Goal: Task Accomplishment & Management: Manage account settings

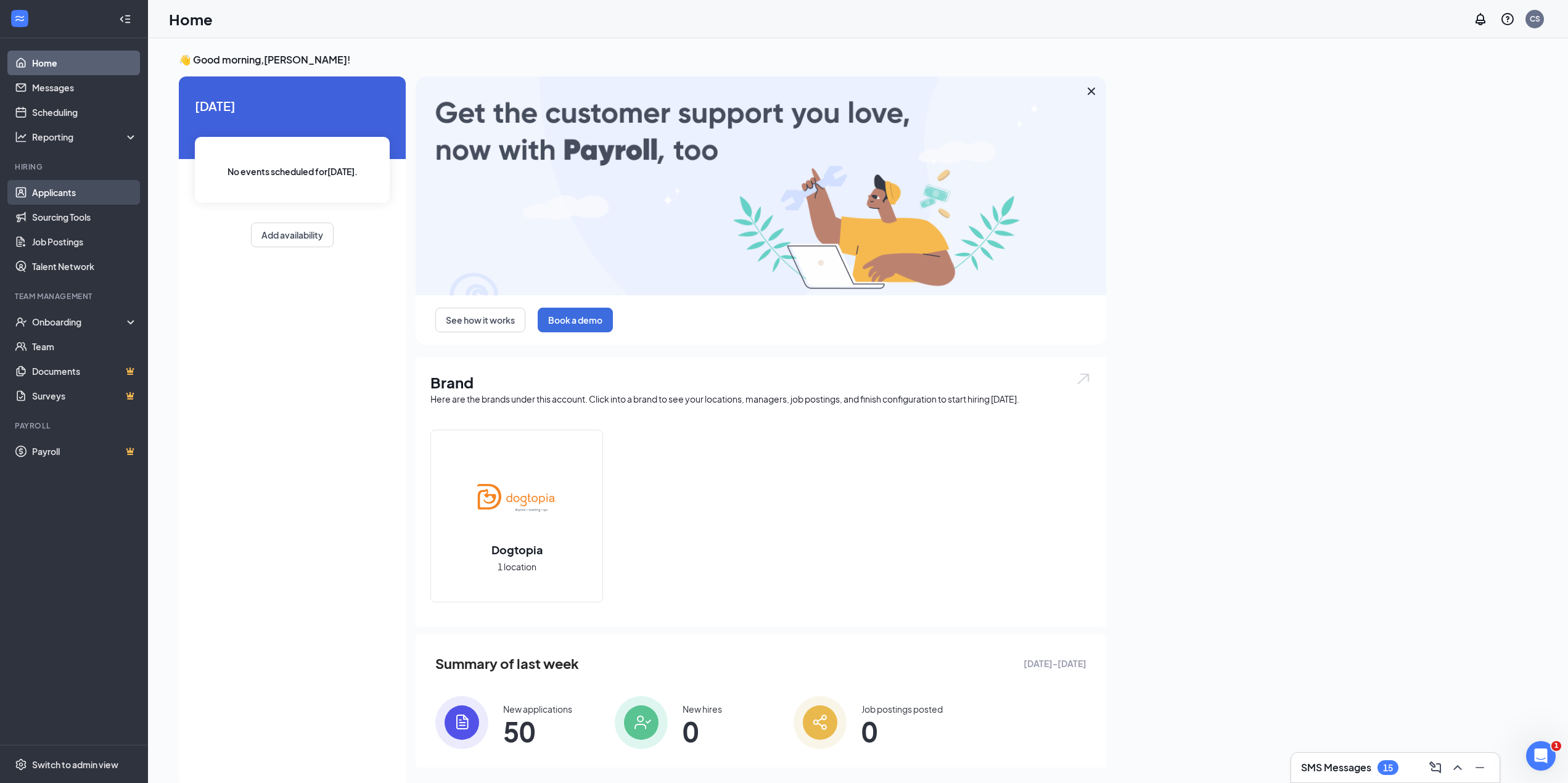
drag, startPoint x: 0, startPoint y: 0, endPoint x: 73, endPoint y: 200, distance: 212.9
click at [73, 200] on link "Applicants" at bounding box center [84, 192] width 105 height 25
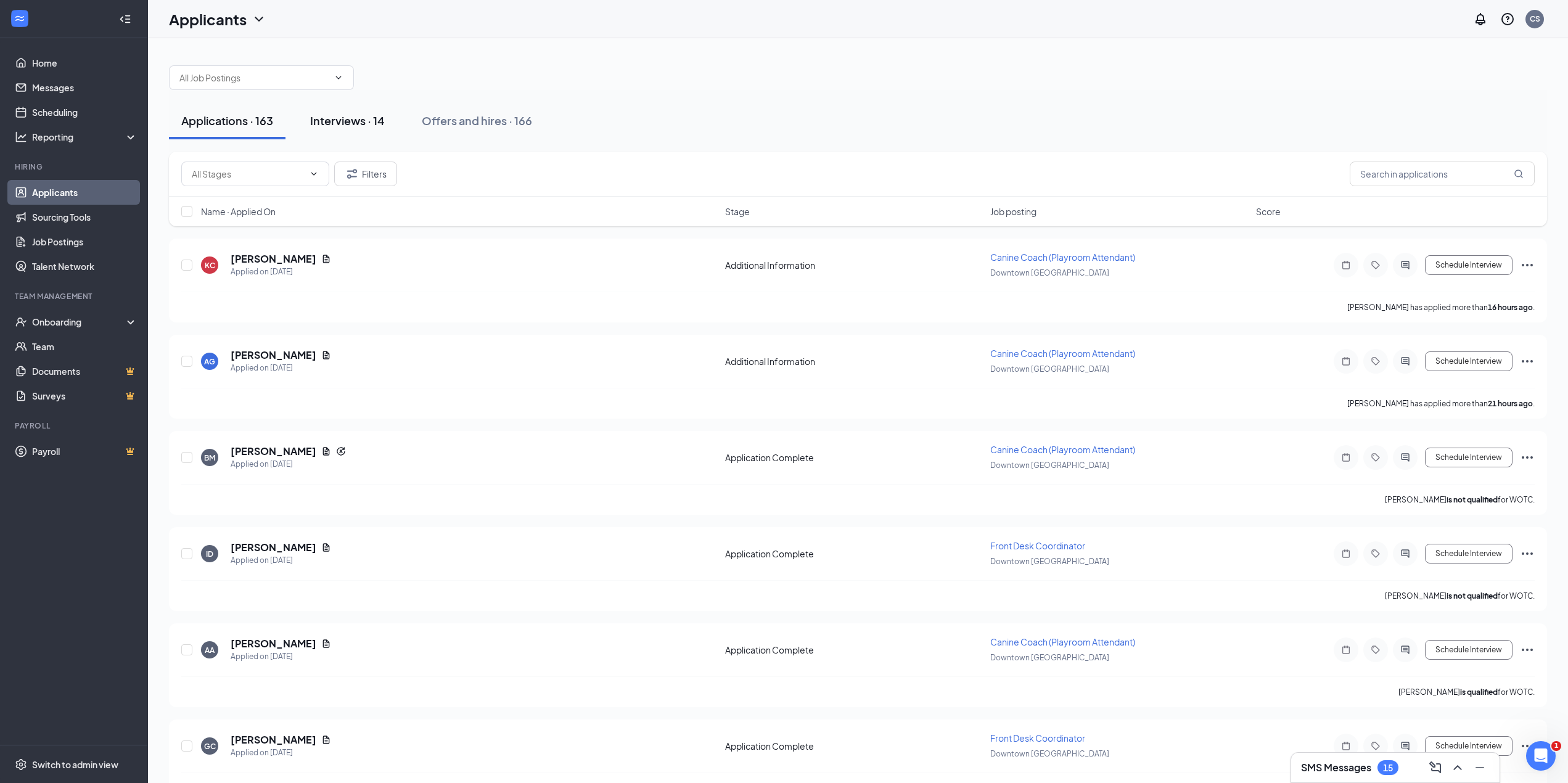
click at [349, 127] on div "Interviews · 14" at bounding box center [348, 120] width 75 height 16
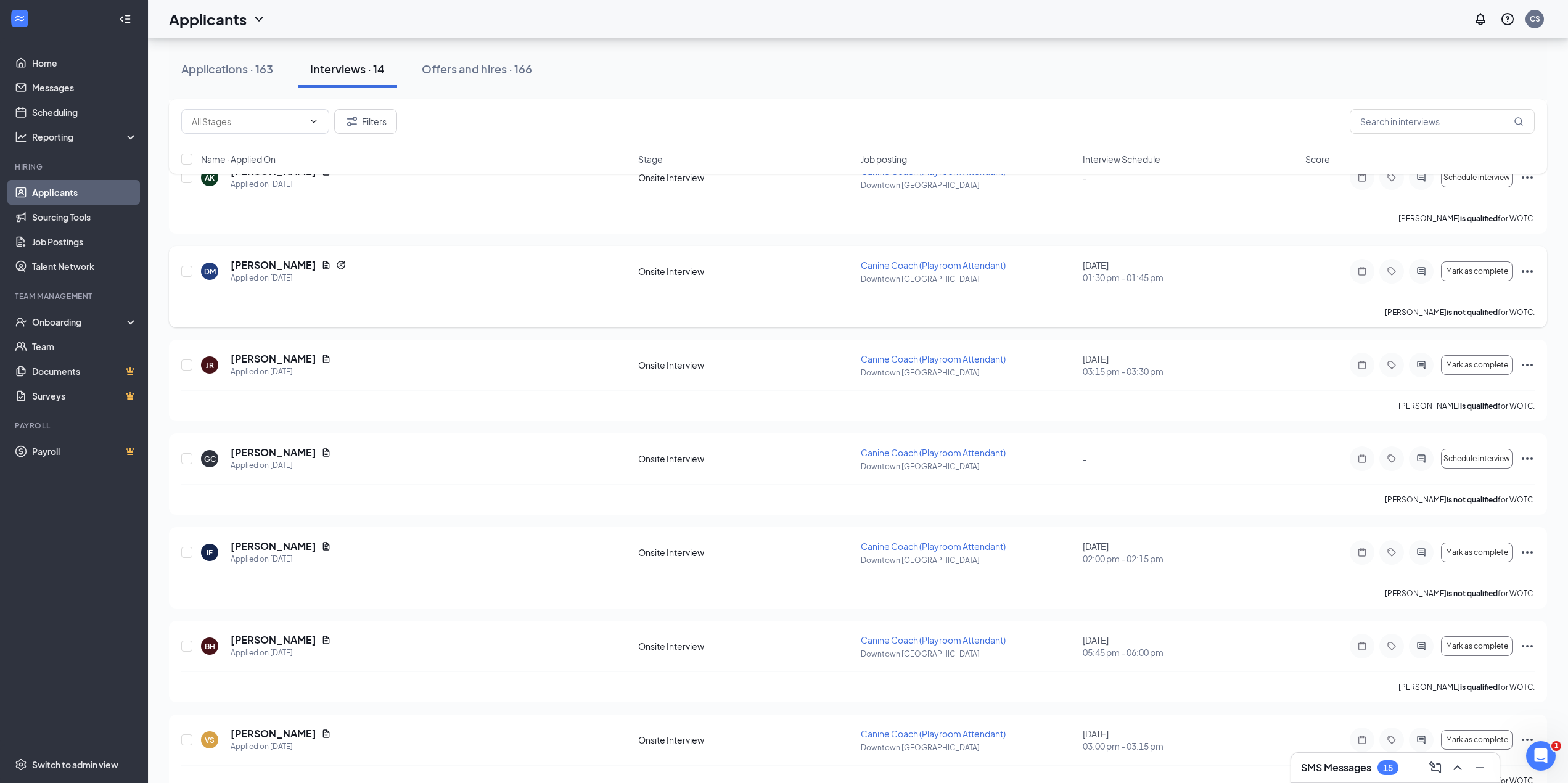
scroll to position [181, 0]
click at [1147, 164] on span "Interview Schedule" at bounding box center [1121, 158] width 78 height 12
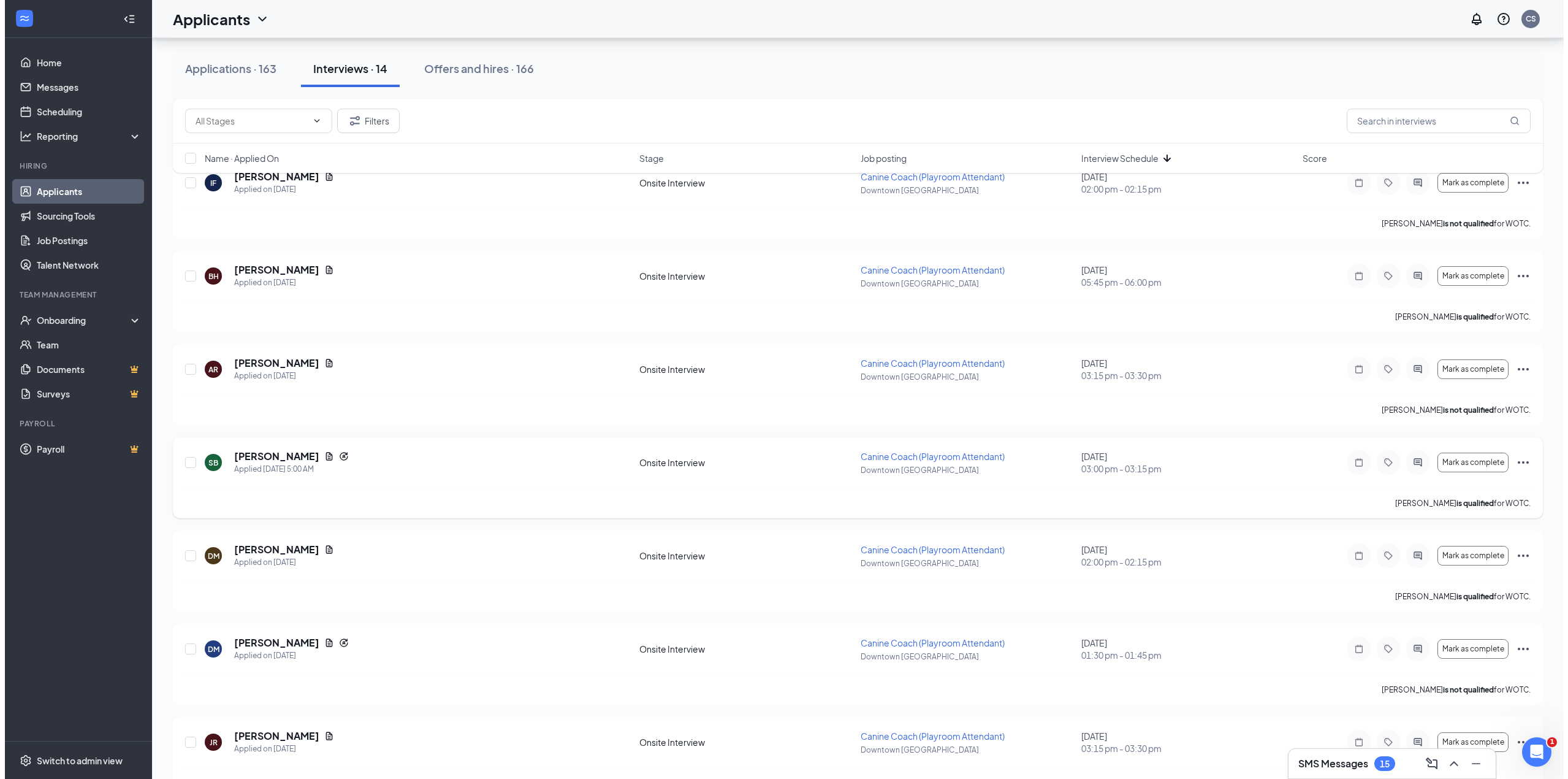
scroll to position [134, 0]
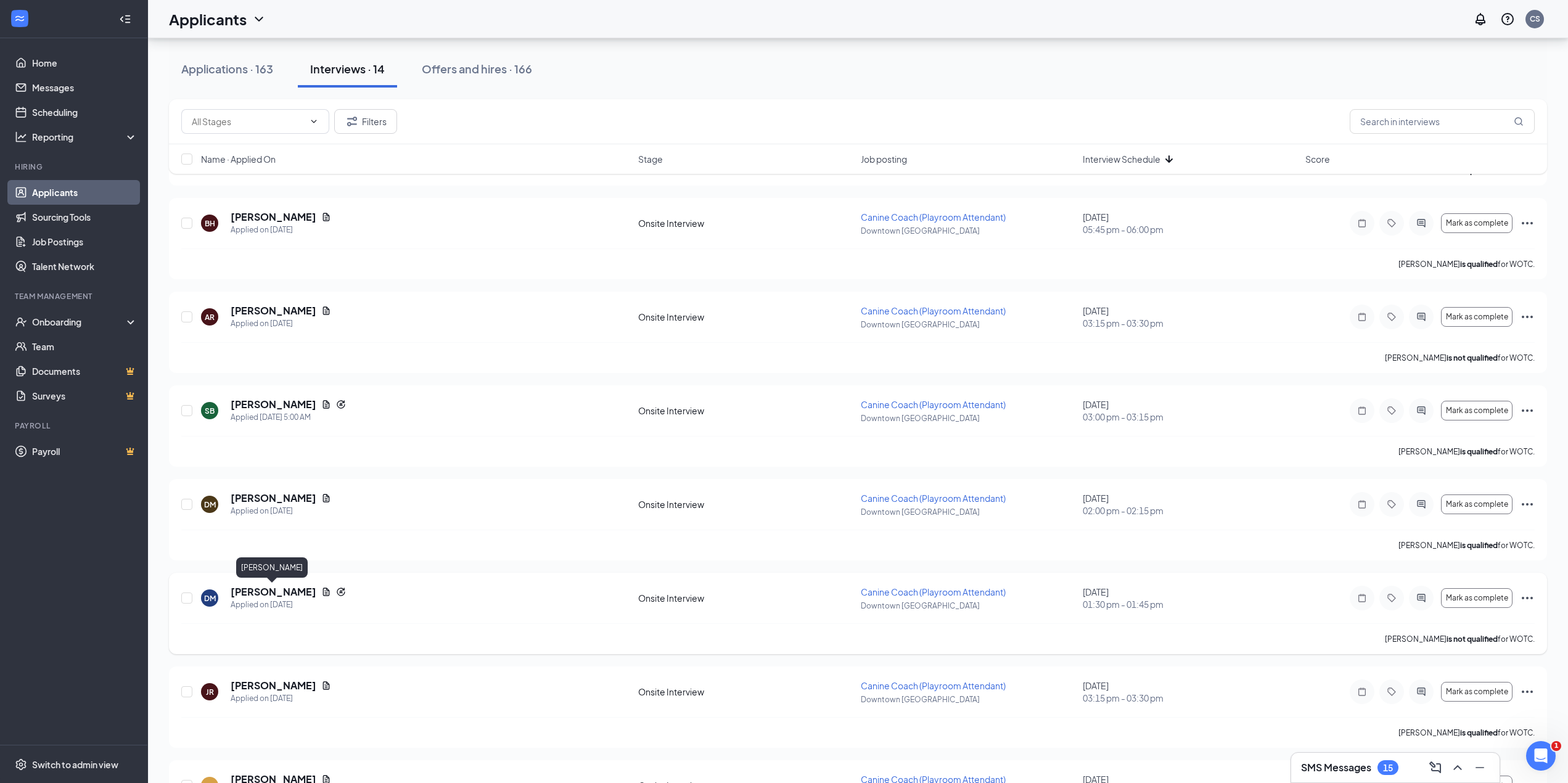
click at [281, 593] on h5 "[PERSON_NAME]" at bounding box center [274, 591] width 86 height 14
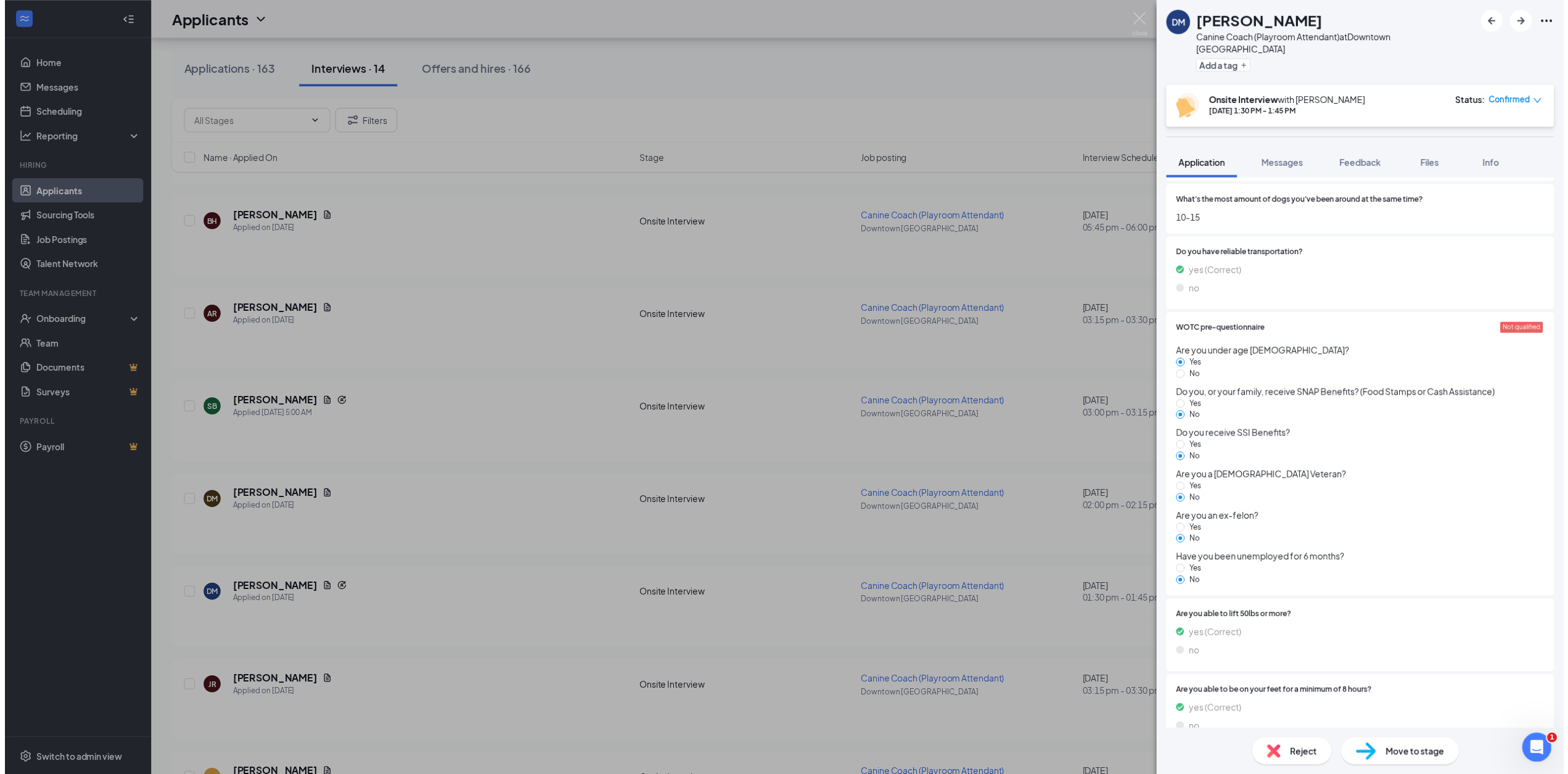
scroll to position [1307, 0]
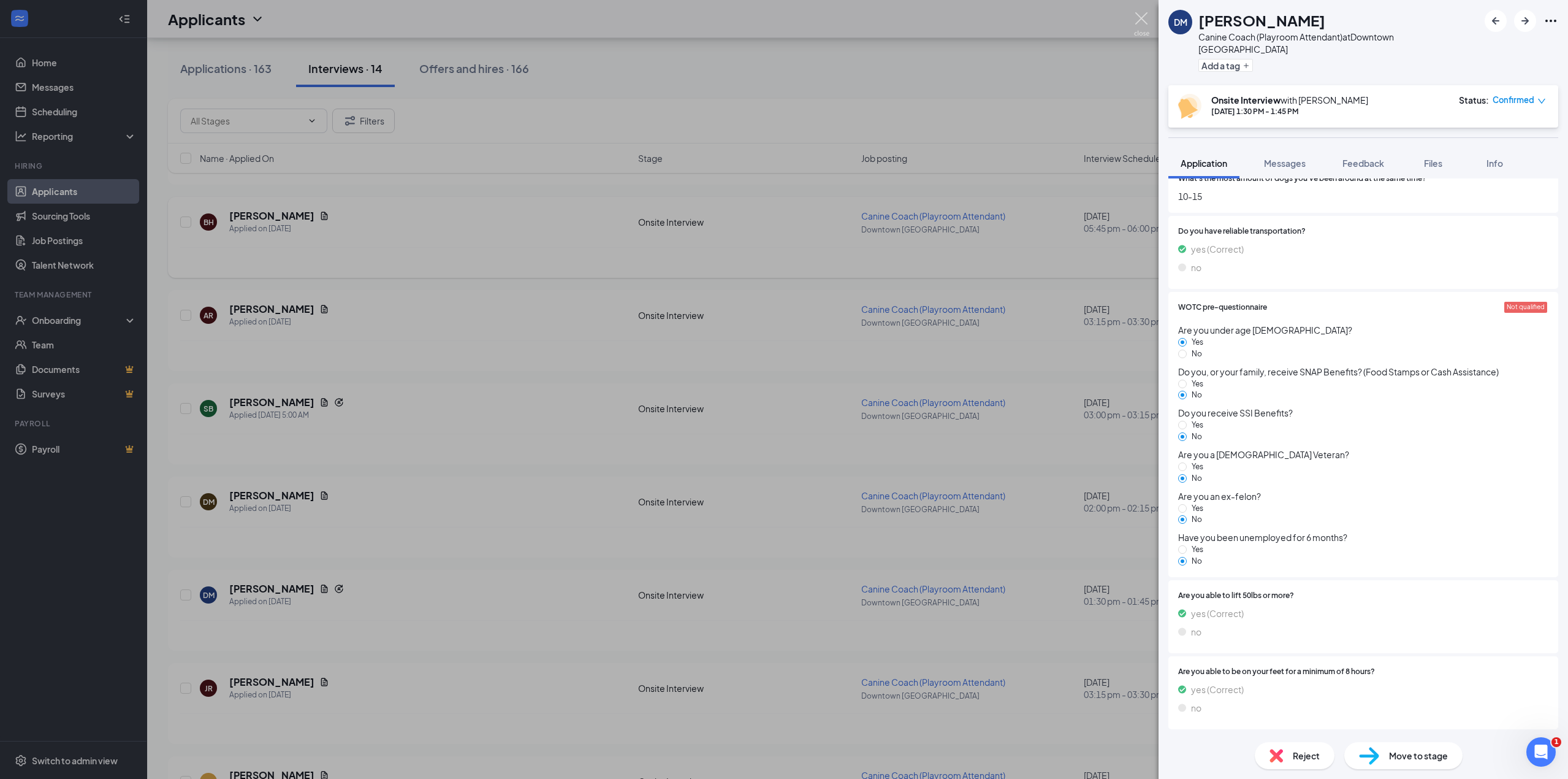
click at [1143, 20] on img at bounding box center [1141, 24] width 15 height 24
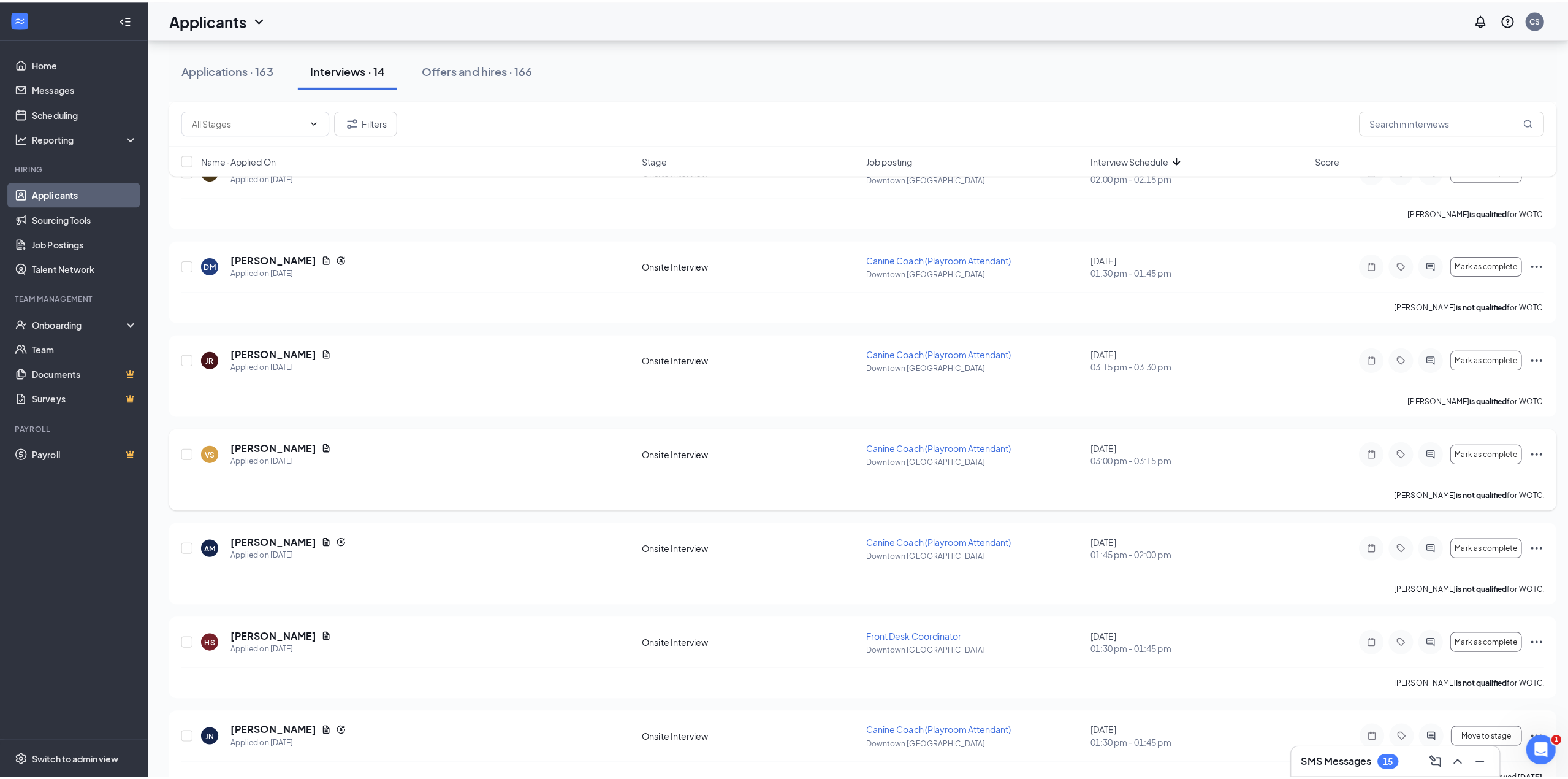
scroll to position [467, 0]
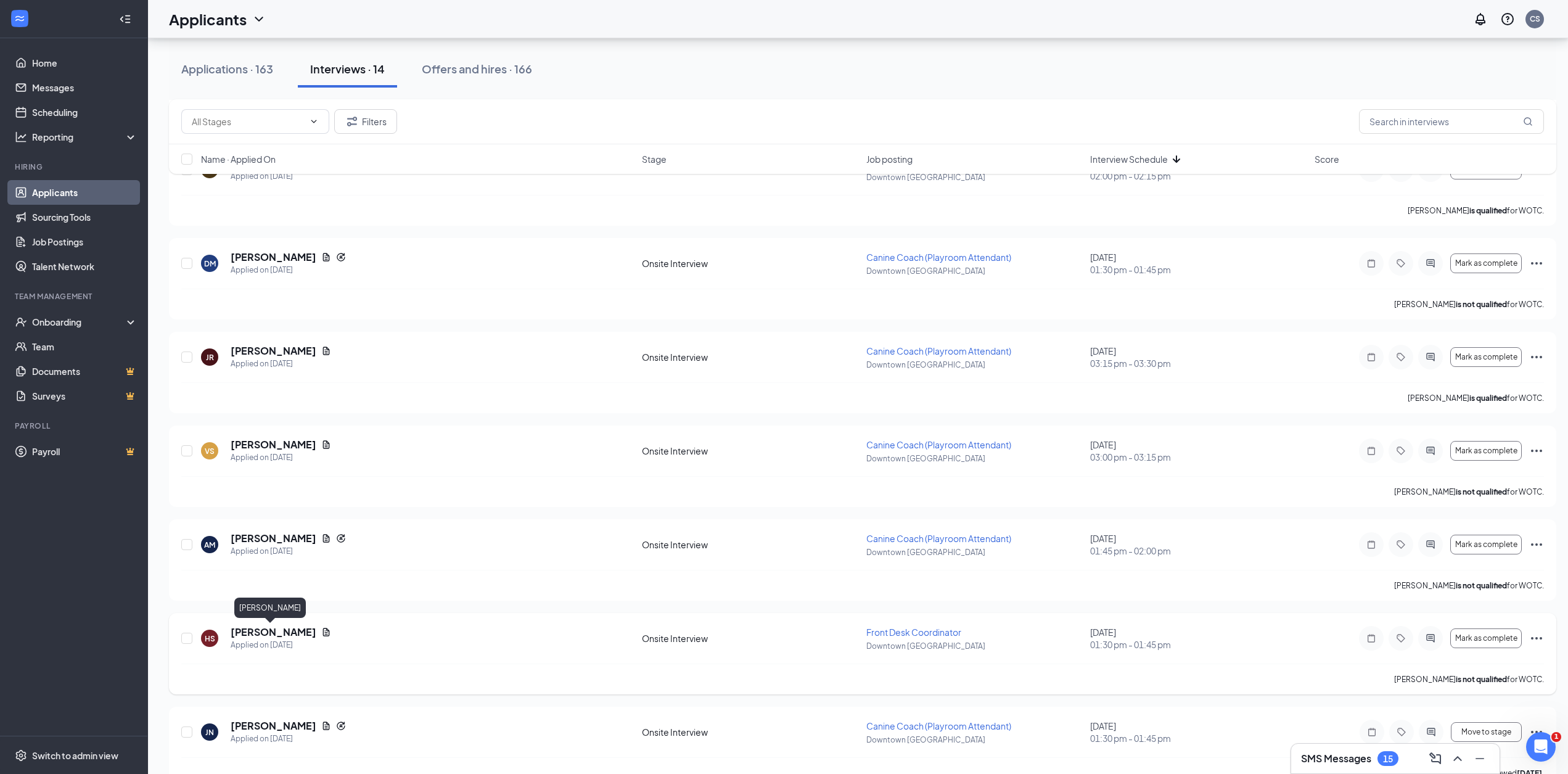
click at [255, 629] on h5 "[PERSON_NAME]" at bounding box center [274, 631] width 86 height 14
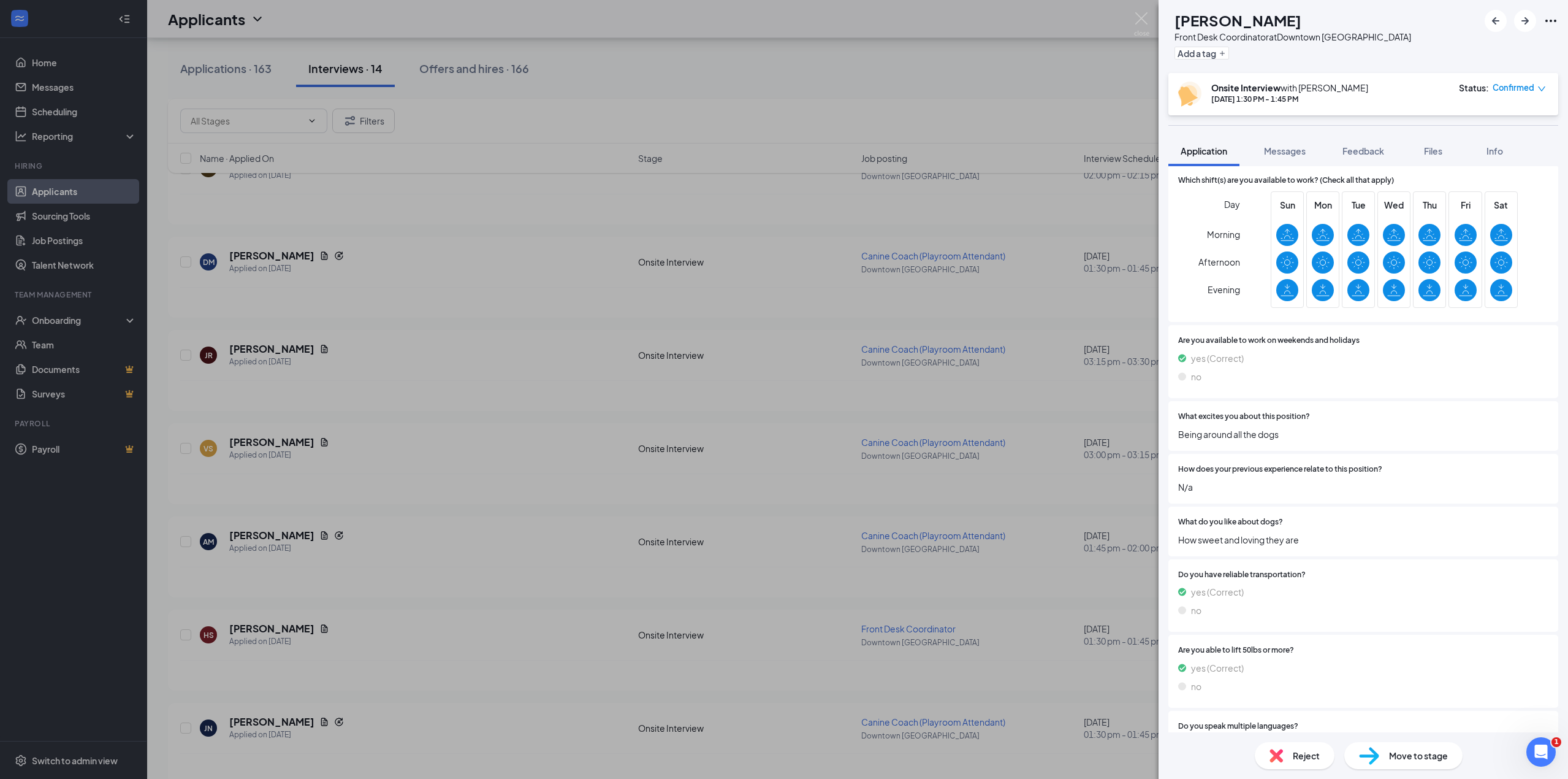
scroll to position [840, 0]
drag, startPoint x: 964, startPoint y: 59, endPoint x: 782, endPoint y: 192, distance: 225.4
click at [964, 59] on div "HS [PERSON_NAME] Front Desk Coordinator at [GEOGRAPHIC_DATA] Add a tag Onsite I…" at bounding box center [784, 390] width 1568 height 779
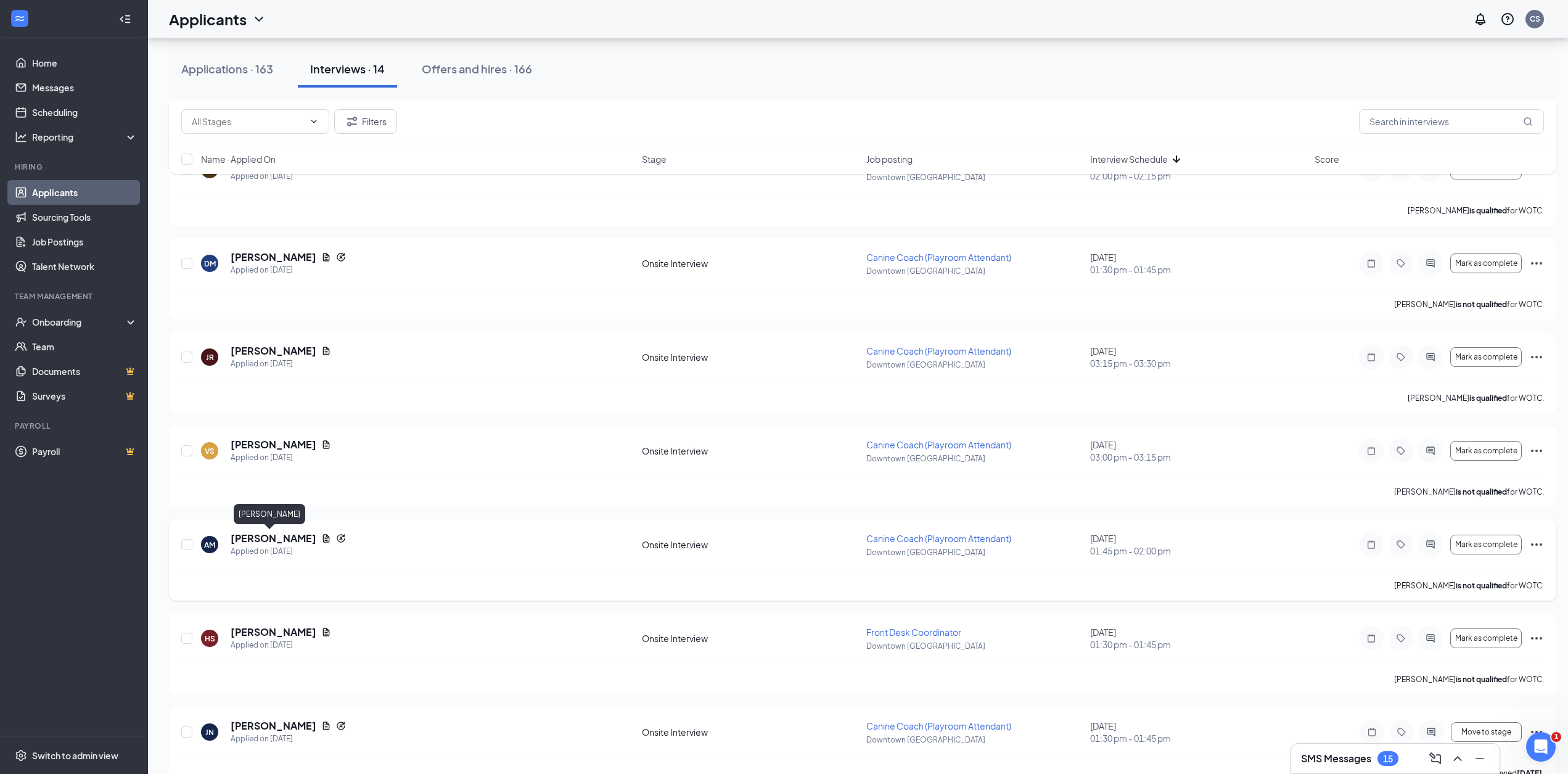
click at [258, 540] on h5 "[PERSON_NAME]" at bounding box center [274, 538] width 86 height 14
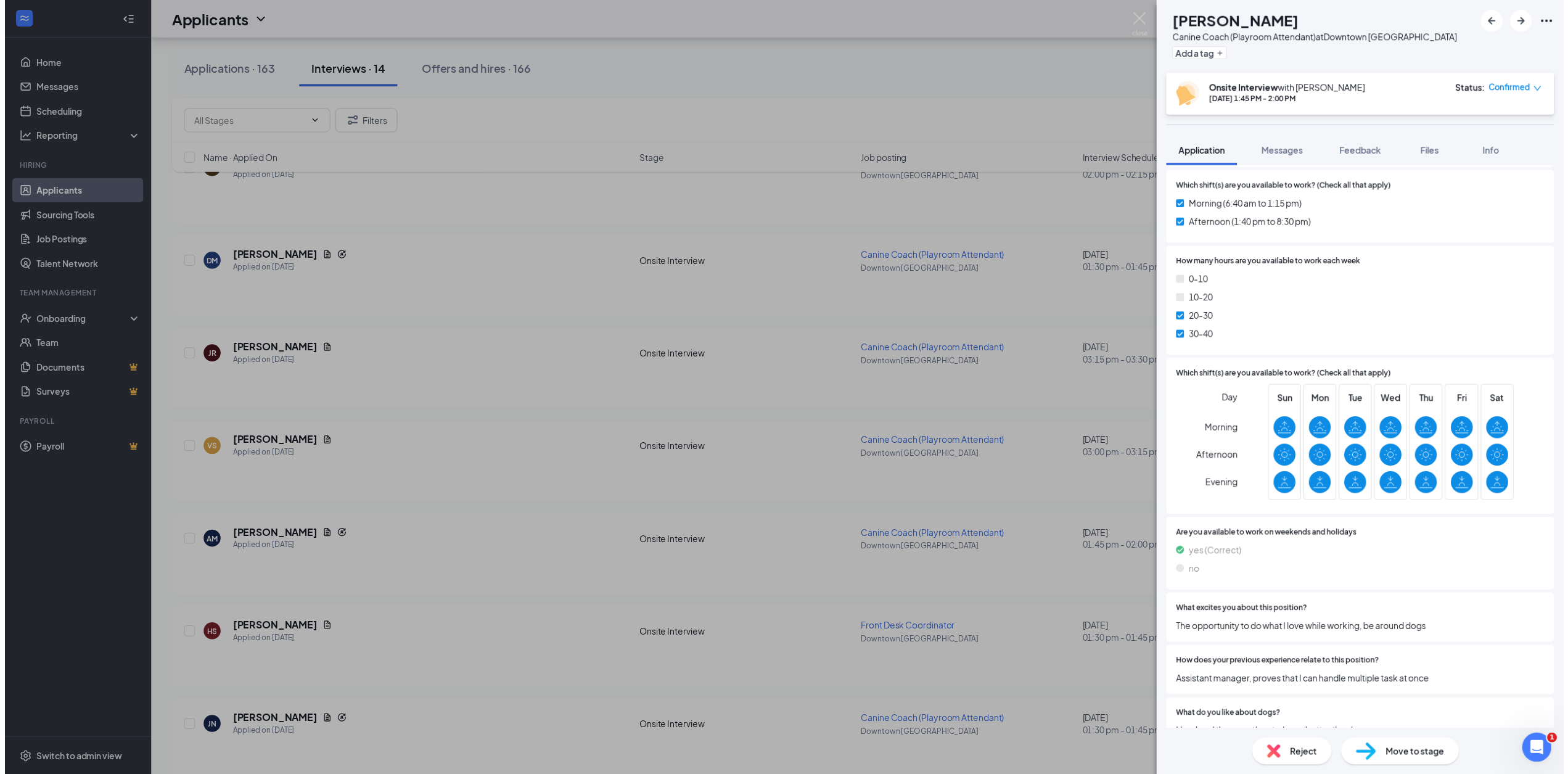
scroll to position [847, 0]
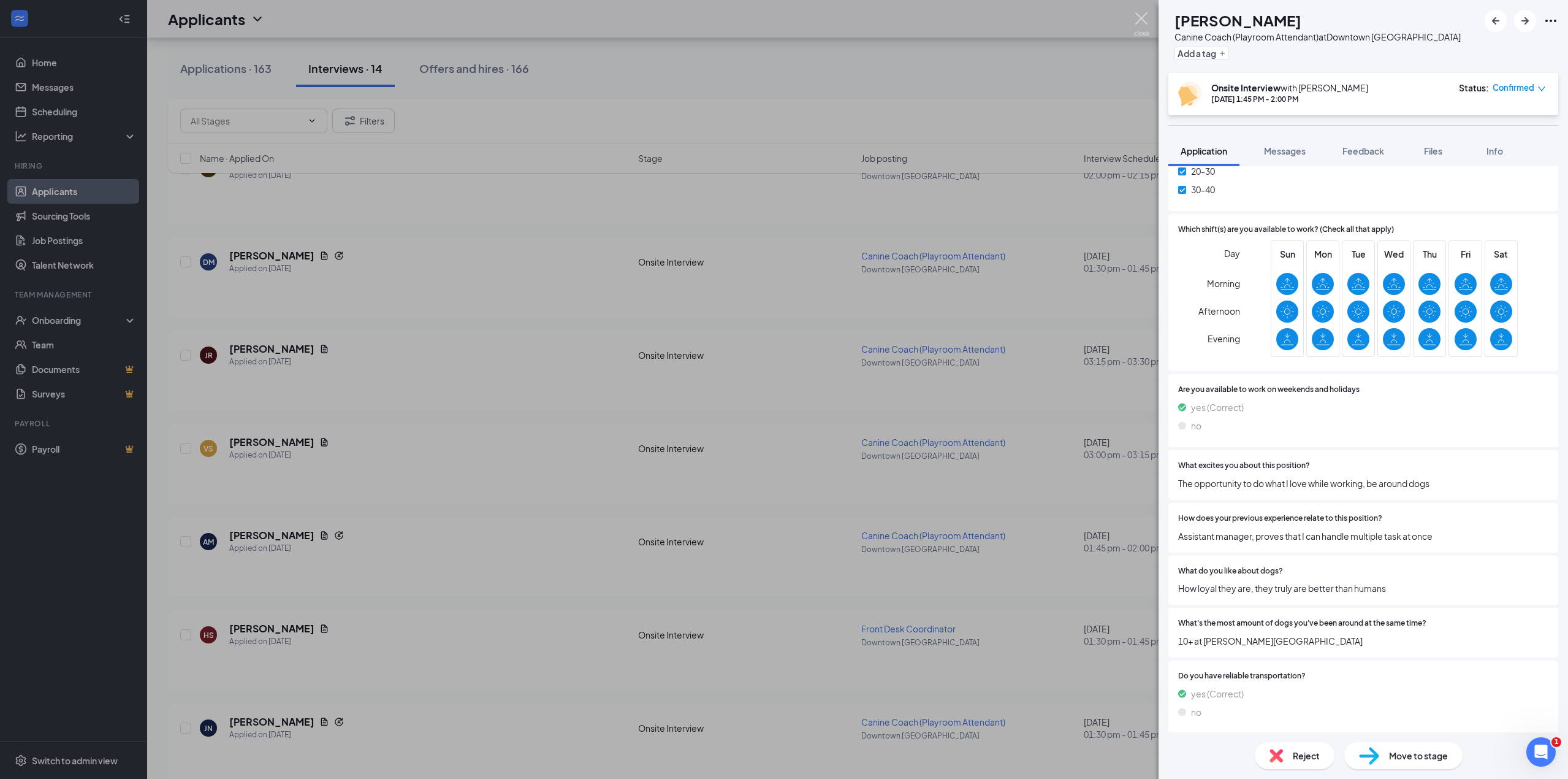
click at [1140, 16] on img at bounding box center [1141, 24] width 15 height 24
